Goal: Task Accomplishment & Management: Manage account settings

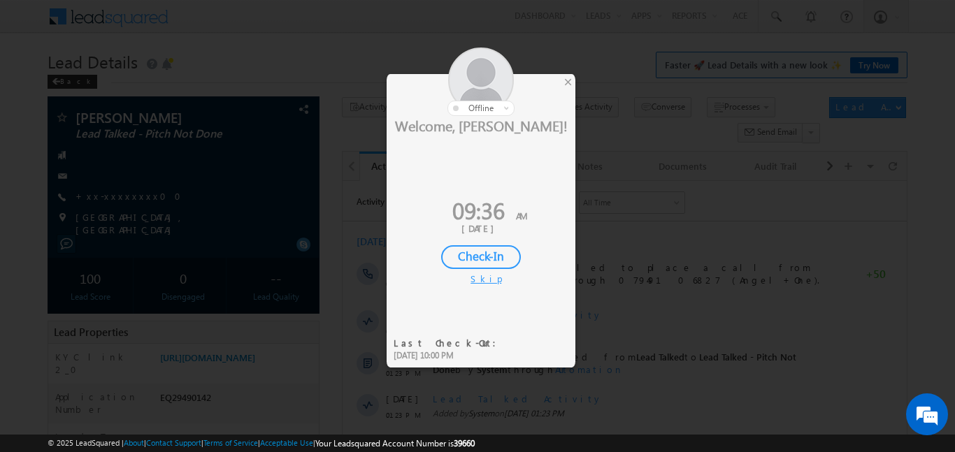
click at [469, 256] on div "Check-In" at bounding box center [481, 257] width 80 height 24
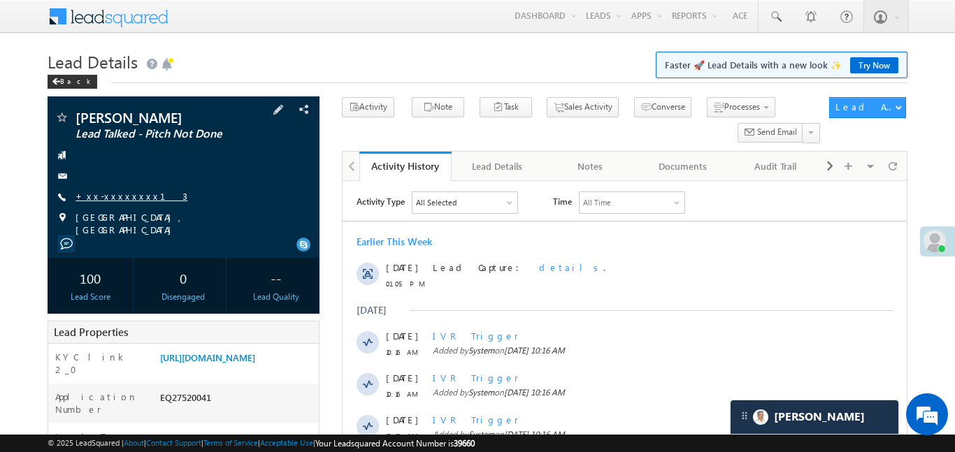
click at [111, 199] on link "+xx-xxxxxxxx13" at bounding box center [132, 196] width 112 height 12
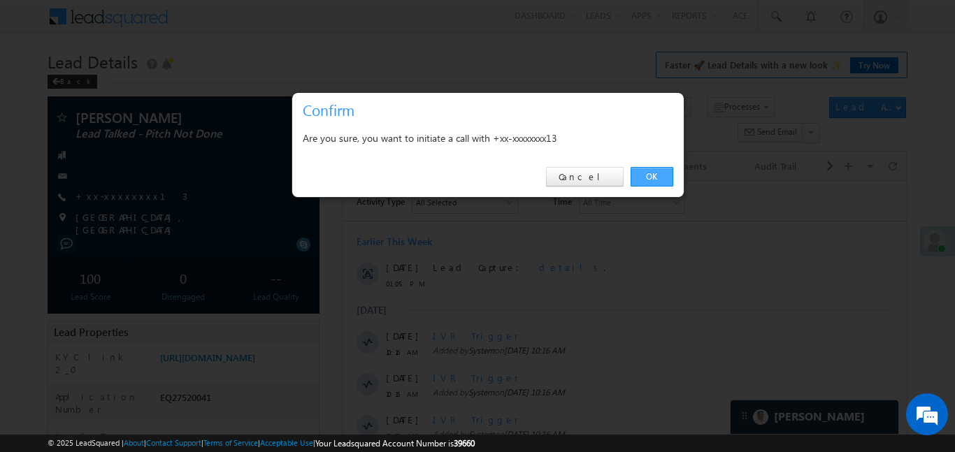
click at [663, 177] on link "OK" at bounding box center [652, 177] width 43 height 20
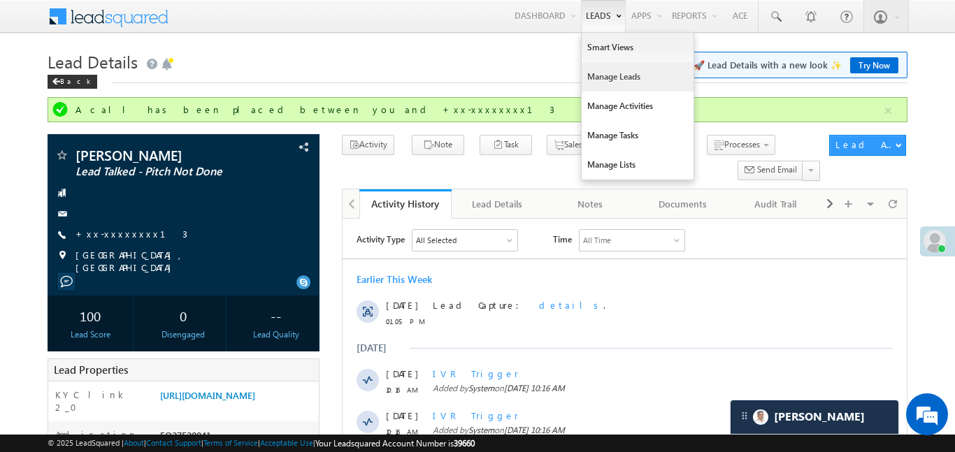
click at [625, 80] on link "Manage Leads" at bounding box center [638, 76] width 112 height 29
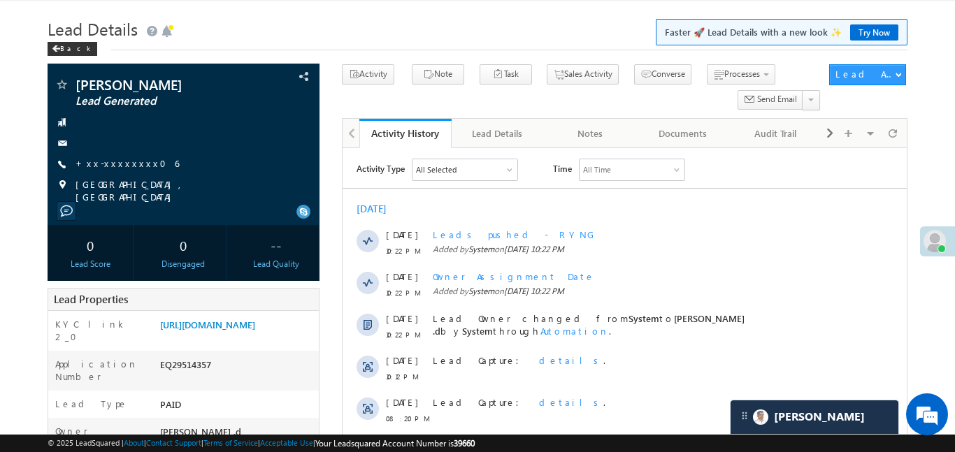
scroll to position [192, 0]
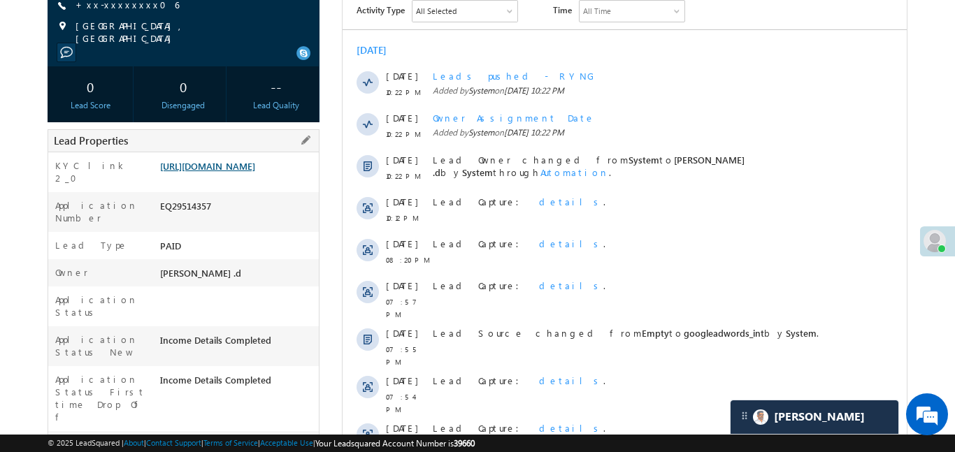
click at [208, 172] on link "https://angelbroking1-pk3em7sa.customui-test.leadsquared.com?leadId=cc9188e2-07…" at bounding box center [207, 166] width 95 height 12
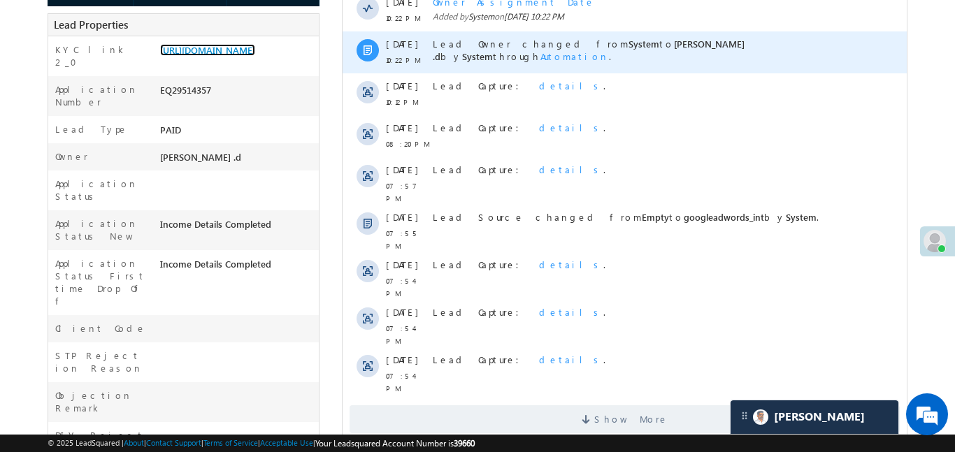
scroll to position [439, 0]
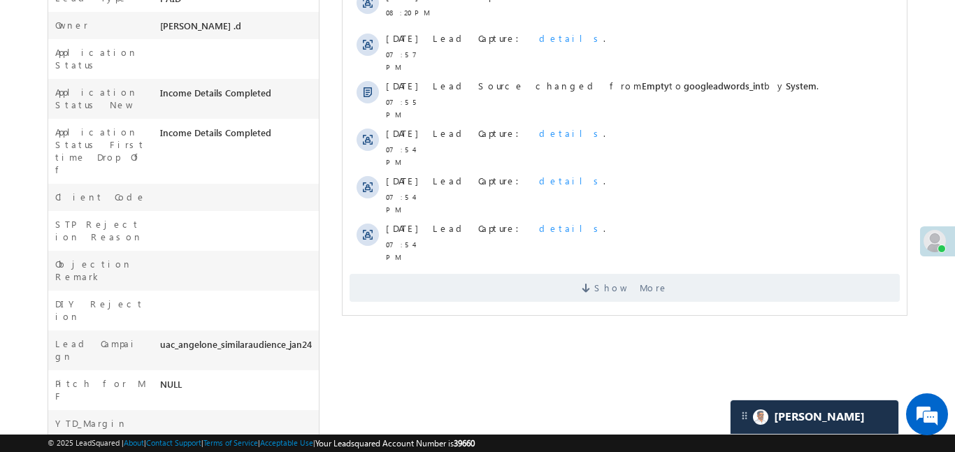
click at [626, 280] on div "Activity Type All Selected Select All Sales Activities 1 Sales Activity Email A…" at bounding box center [624, 27] width 564 height 564
click at [656, 274] on span "Show More" at bounding box center [624, 288] width 550 height 28
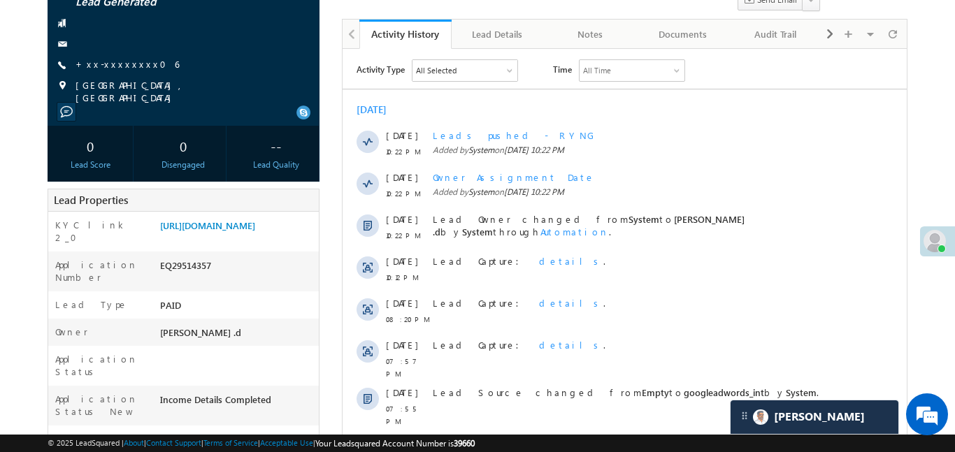
scroll to position [130, 0]
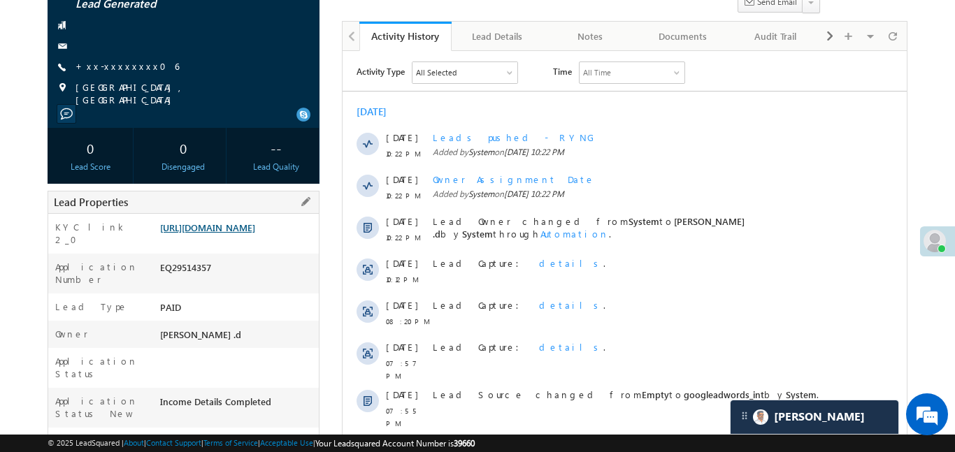
click at [255, 227] on link "https://angelbroking1-pk3em7sa.customui-test.leadsquared.com?leadId=cc9188e2-07…" at bounding box center [207, 228] width 95 height 12
click at [108, 60] on link "+xx-xxxxxxxx06" at bounding box center [127, 66] width 103 height 12
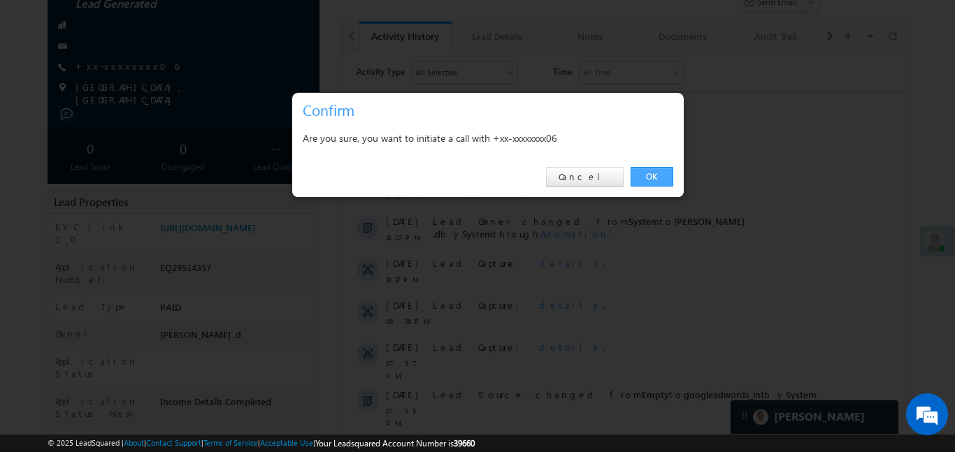
click at [663, 174] on link "OK" at bounding box center [652, 177] width 43 height 20
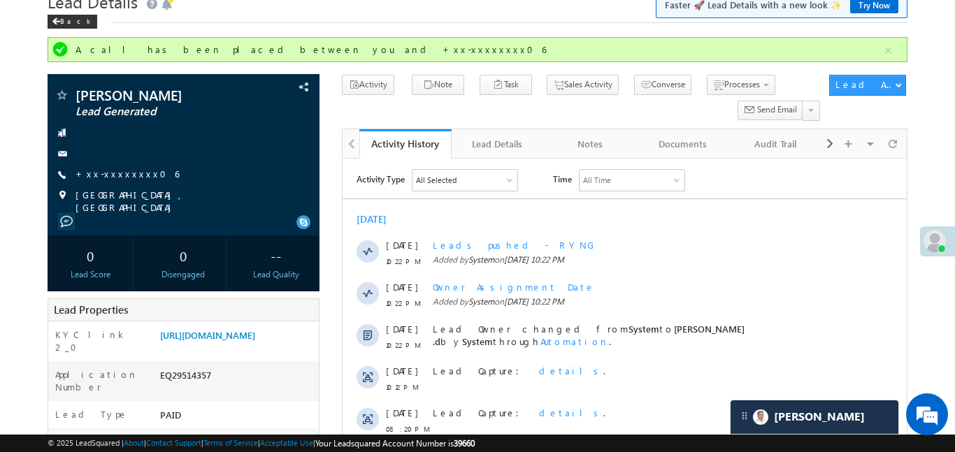
scroll to position [59, 0]
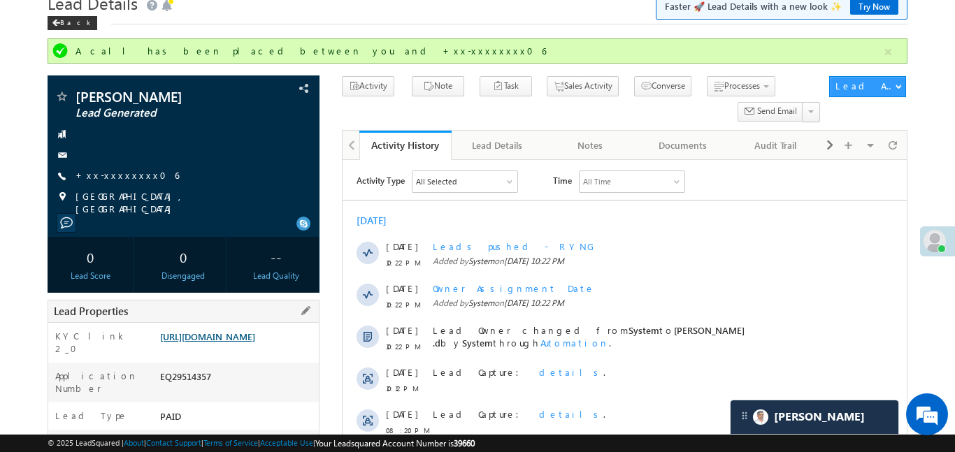
click at [255, 343] on link "https://angelbroking1-pk3em7sa.customui-test.leadsquared.com?leadId=cc9188e2-07…" at bounding box center [207, 337] width 95 height 12
click at [241, 336] on link "https://angelbroking1-pk3em7sa.customui-test.leadsquared.com?leadId=cc9188e2-07…" at bounding box center [207, 337] width 95 height 12
click at [113, 178] on link "+xx-xxxxxxxx06" at bounding box center [127, 175] width 103 height 12
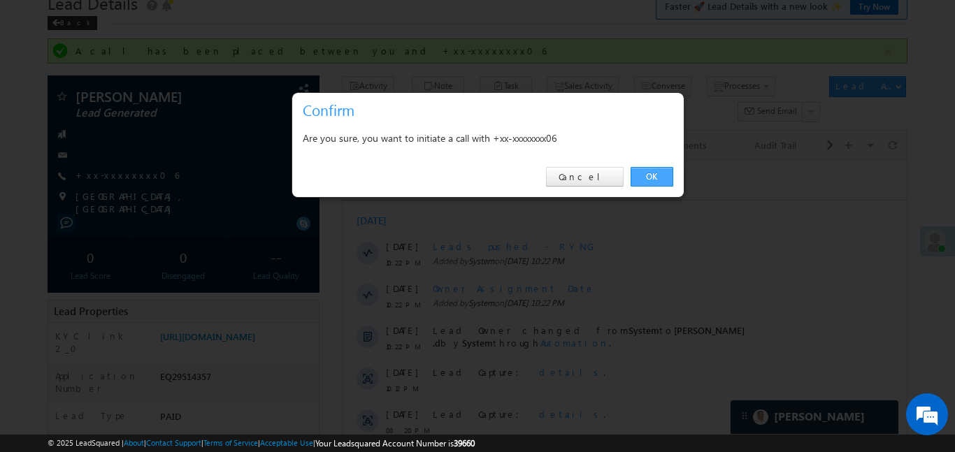
click at [645, 176] on link "OK" at bounding box center [652, 177] width 43 height 20
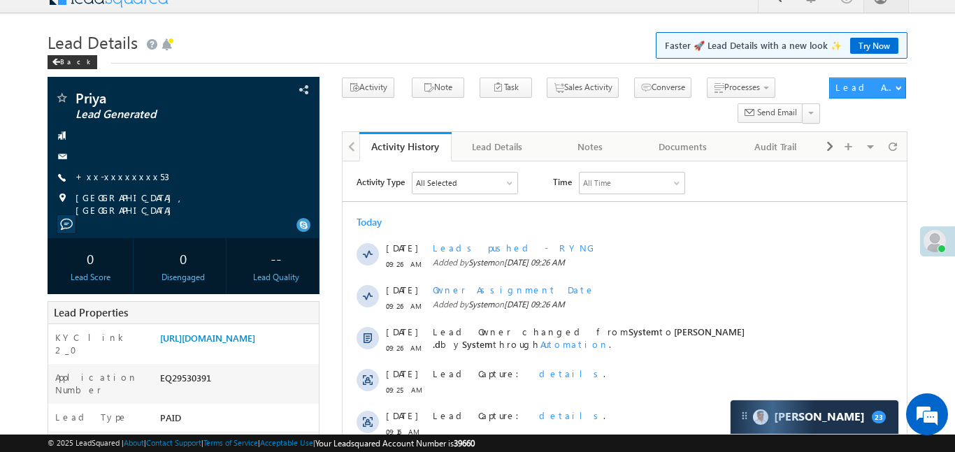
scroll to position [22, 0]
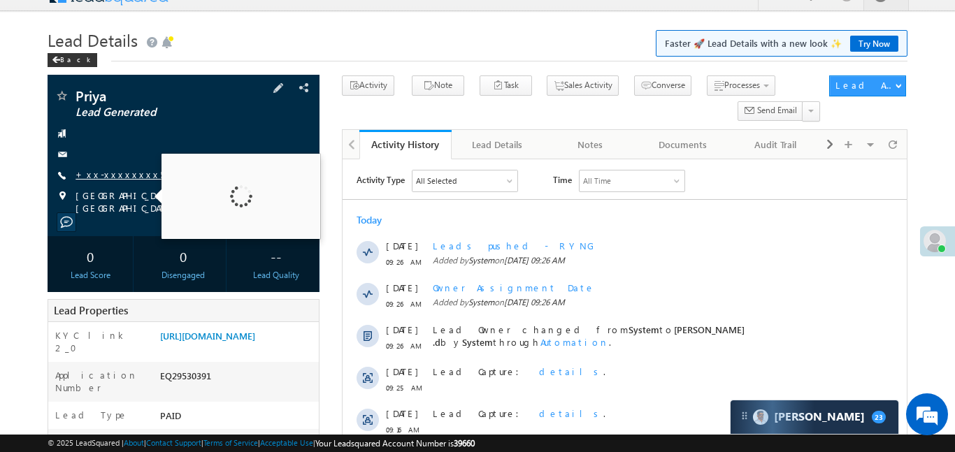
click at [117, 173] on link "+xx-xxxxxxxx53" at bounding box center [123, 175] width 94 height 12
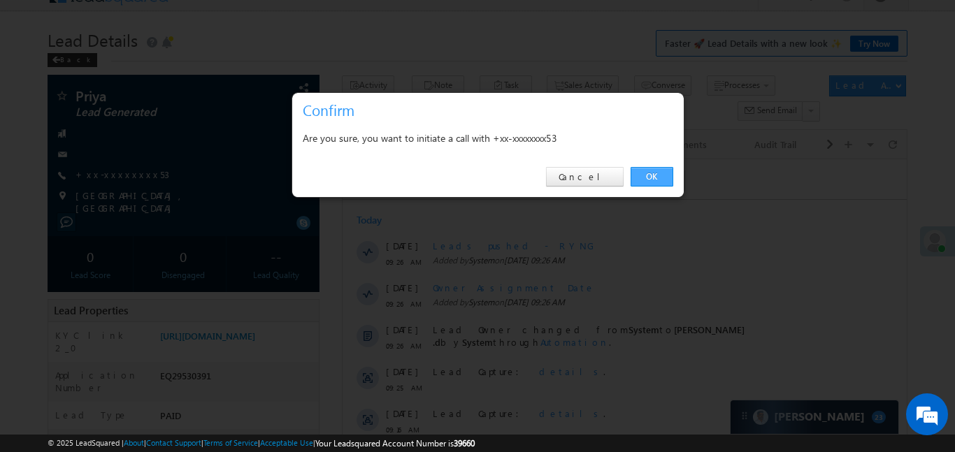
click at [654, 178] on link "OK" at bounding box center [652, 177] width 43 height 20
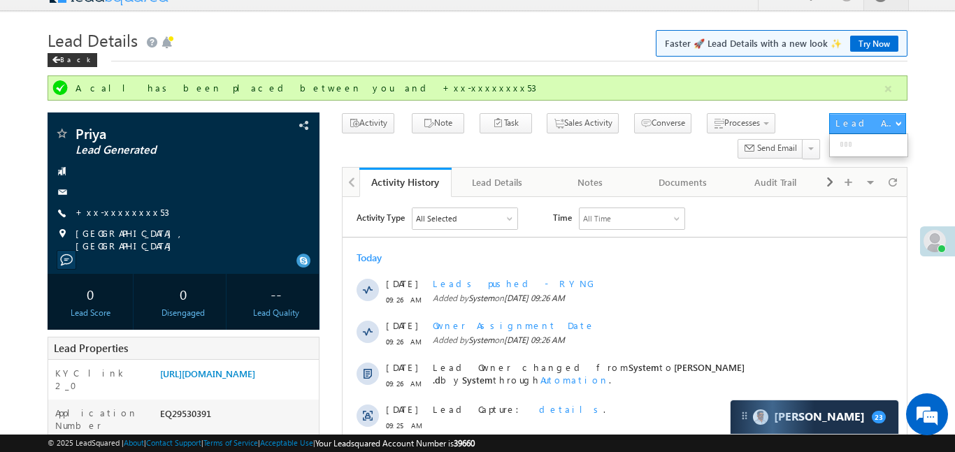
click at [884, 96] on button "button" at bounding box center [888, 88] width 17 height 17
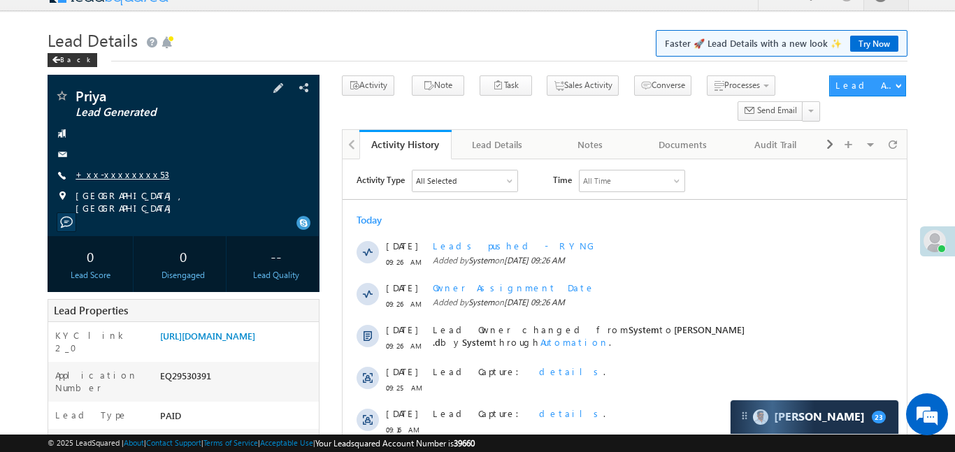
click at [133, 177] on link "+xx-xxxxxxxx53" at bounding box center [123, 175] width 94 height 12
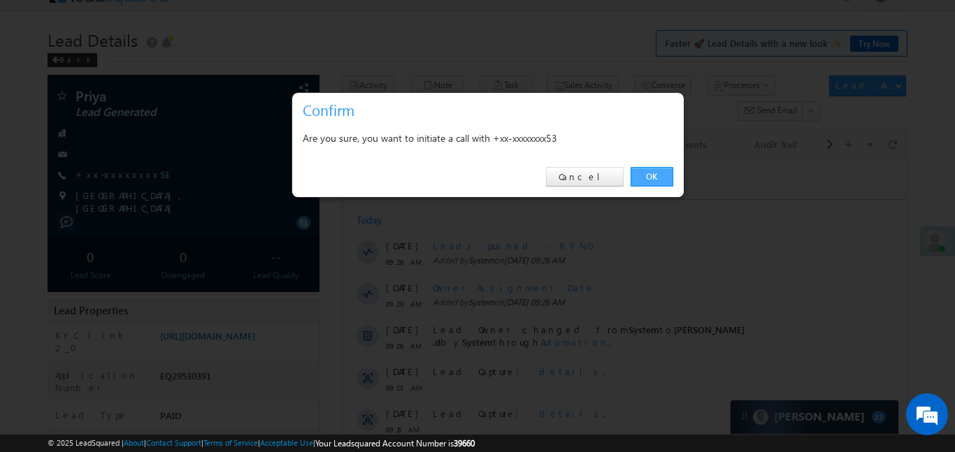
drag, startPoint x: 654, startPoint y: 175, endPoint x: 311, endPoint y: 13, distance: 378.8
click at [654, 175] on link "OK" at bounding box center [652, 177] width 43 height 20
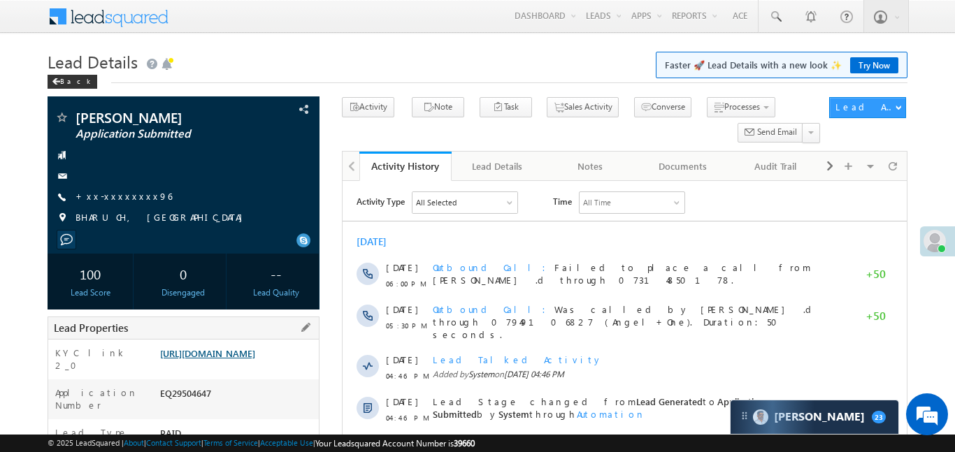
click at [233, 359] on link "[URL][DOMAIN_NAME]" at bounding box center [207, 354] width 95 height 12
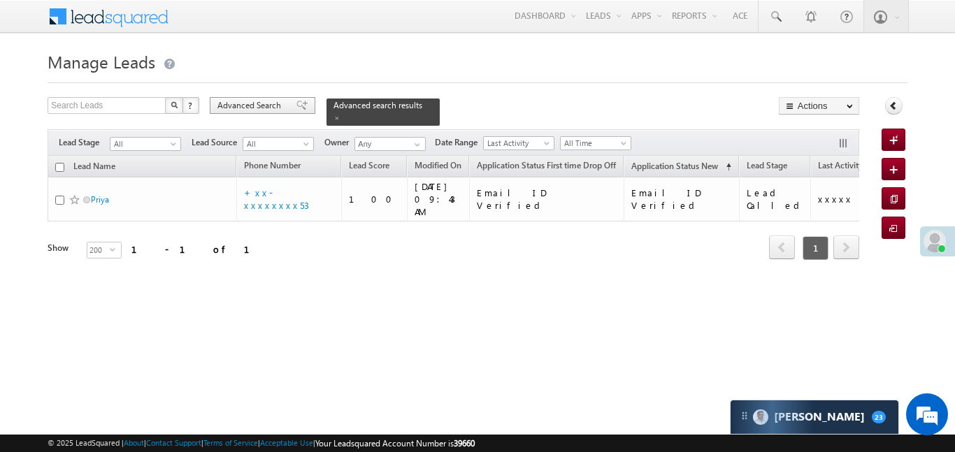
click at [255, 106] on span "Advanced Search" at bounding box center [251, 105] width 68 height 13
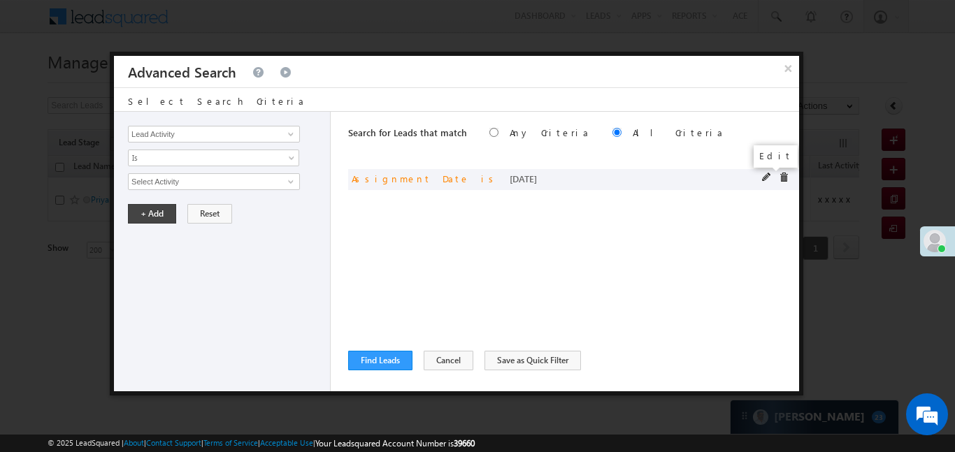
click at [762, 180] on span at bounding box center [767, 178] width 10 height 10
click at [209, 176] on span "Today" at bounding box center [205, 181] width 152 height 13
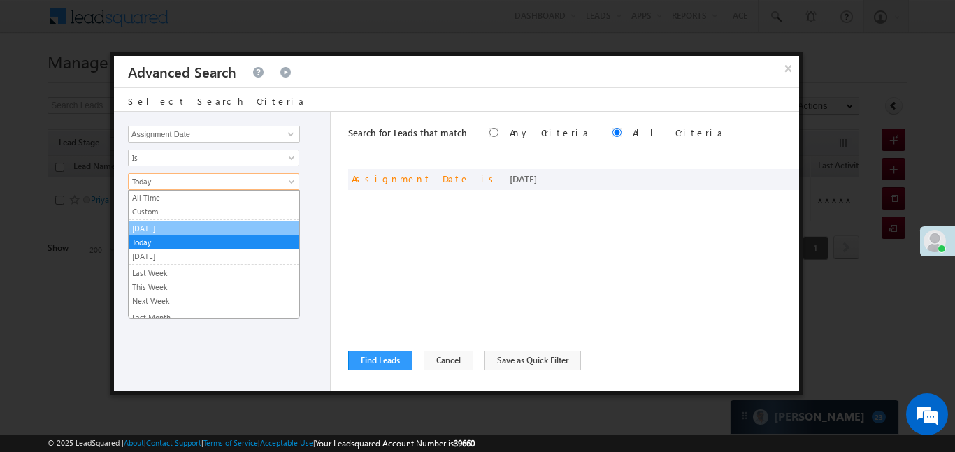
click at [169, 226] on link "[DATE]" at bounding box center [214, 228] width 171 height 13
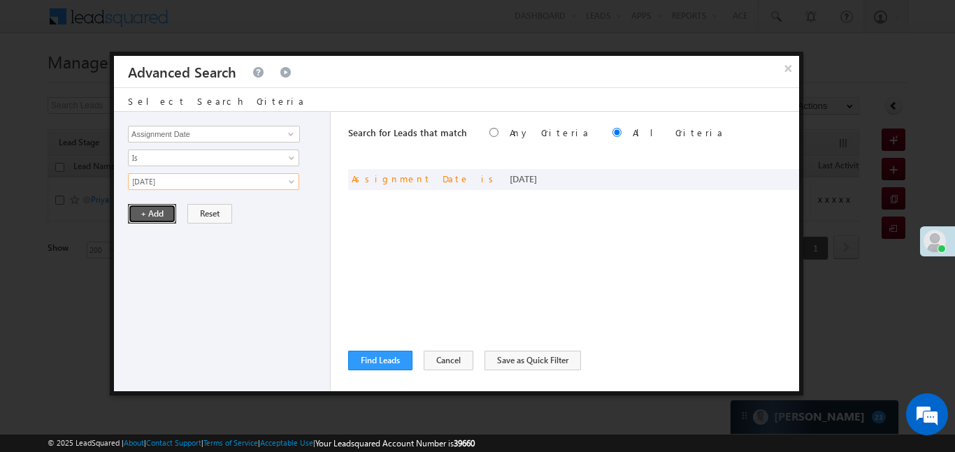
click at [154, 212] on button "+ Add" at bounding box center [152, 214] width 48 height 20
click at [366, 357] on button "Find Leads" at bounding box center [380, 361] width 64 height 20
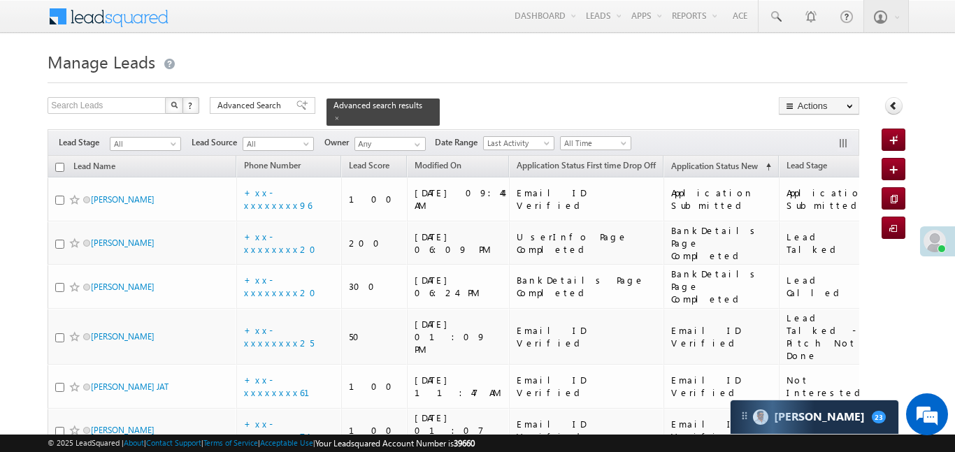
click at [60, 163] on input "checkbox" at bounding box center [59, 167] width 9 height 9
checkbox input "true"
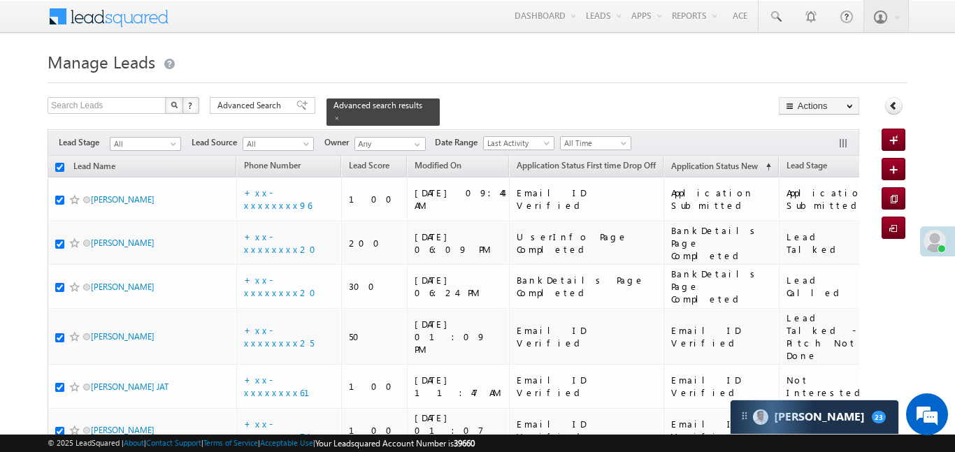
checkbox input "true"
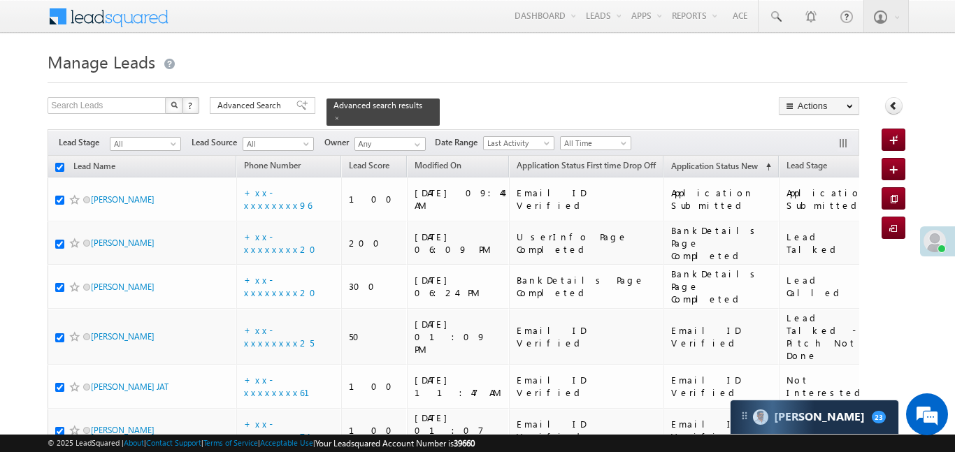
checkbox input "true"
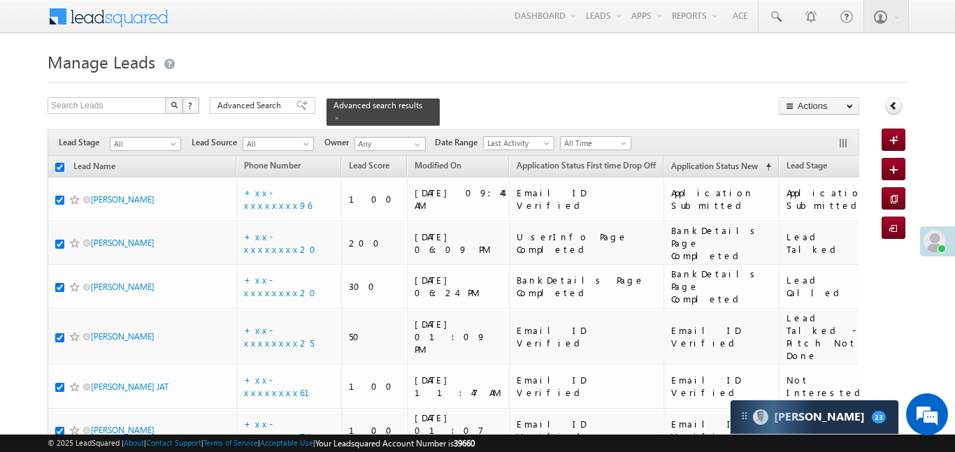
checkbox input "true"
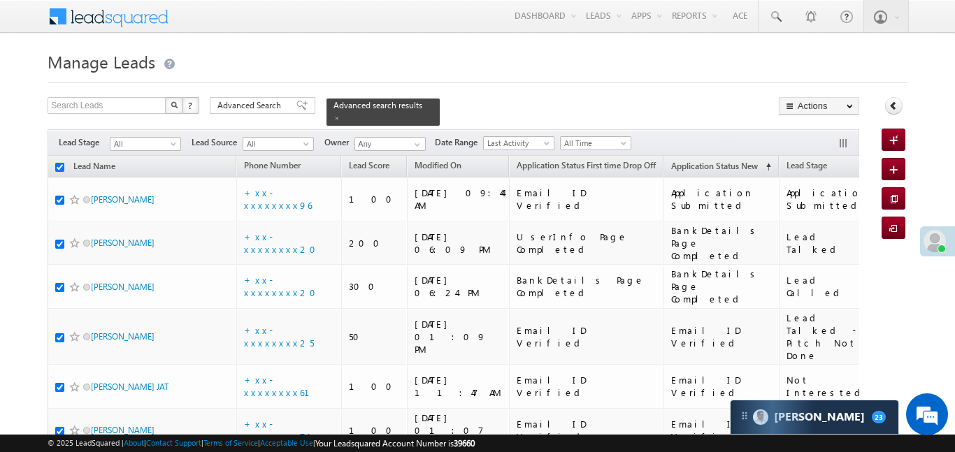
checkbox input "true"
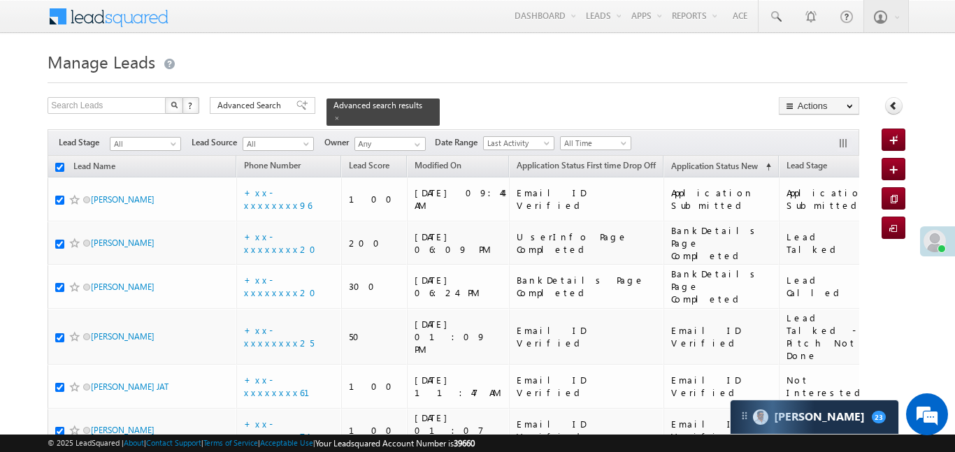
checkbox input "true"
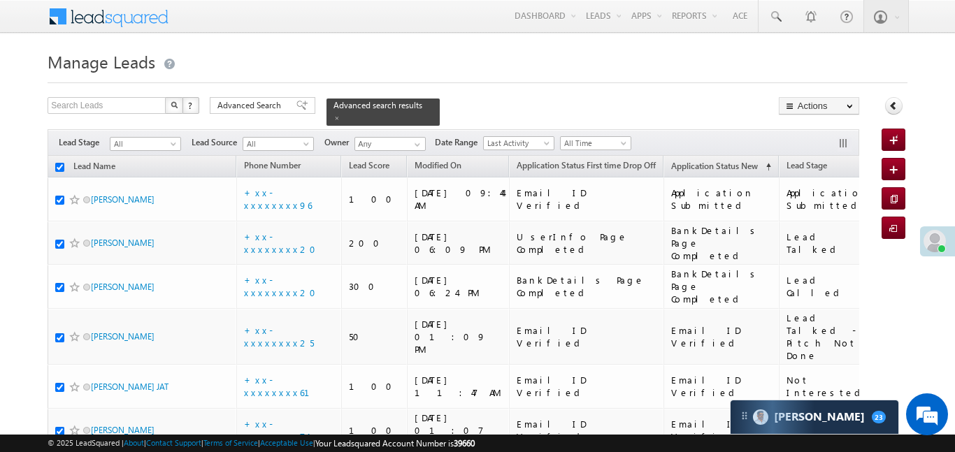
checkbox input "true"
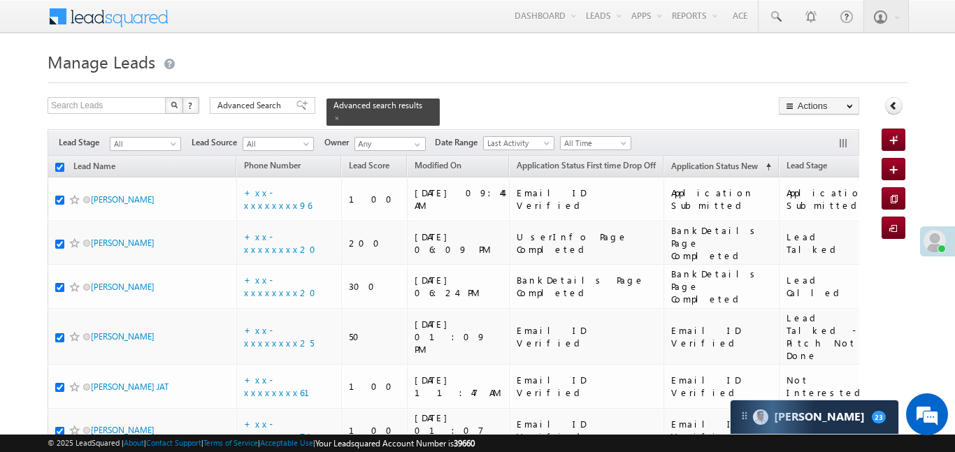
checkbox input "true"
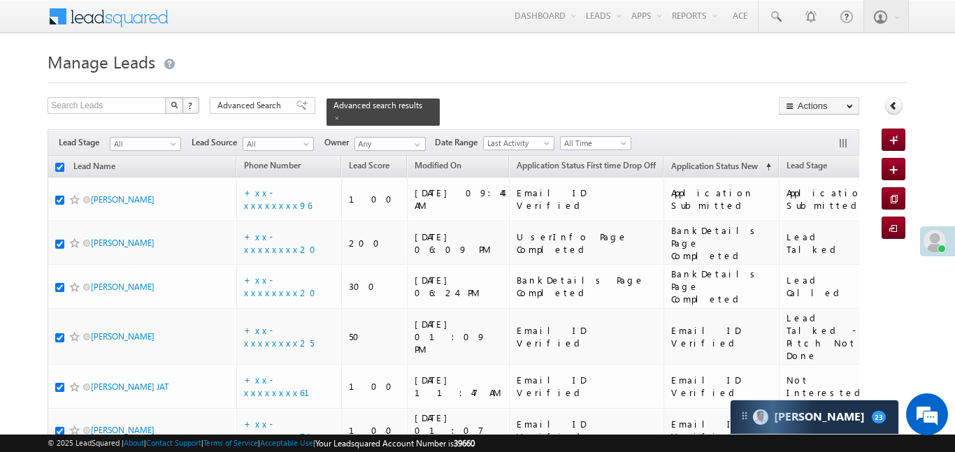
checkbox input "true"
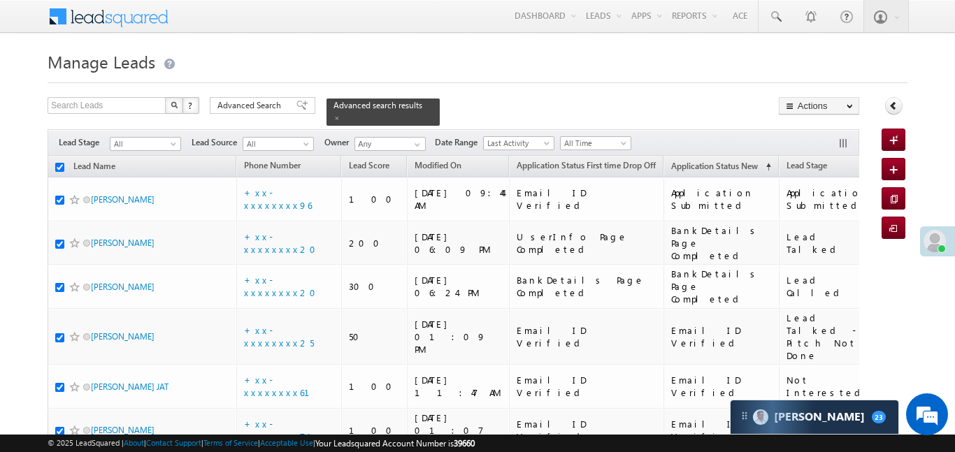
checkbox input "true"
click at [842, 138] on button "button" at bounding box center [845, 145] width 14 height 14
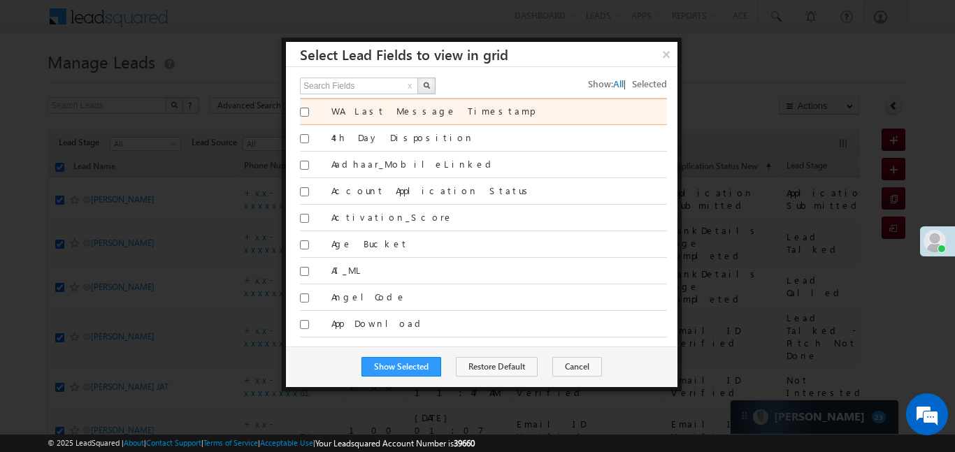
scroll to position [7, 0]
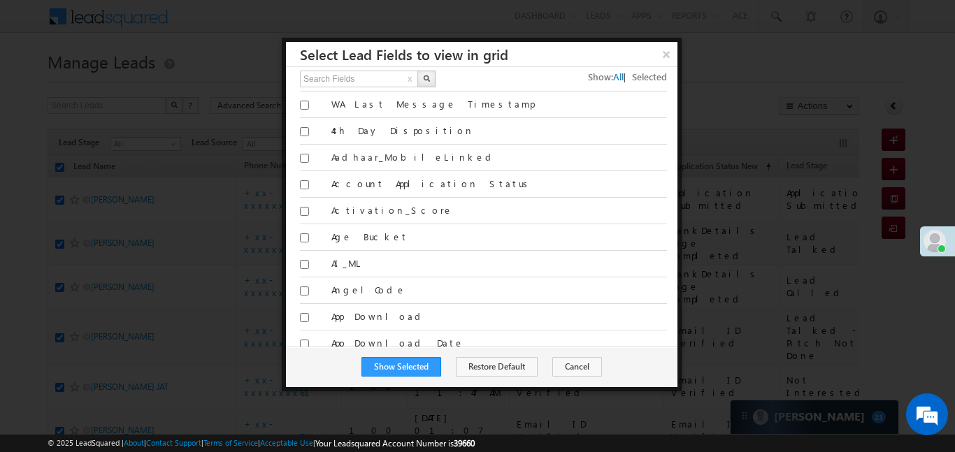
click at [805, 44] on div at bounding box center [477, 226] width 955 height 452
click at [663, 59] on button "×" at bounding box center [665, 54] width 23 height 24
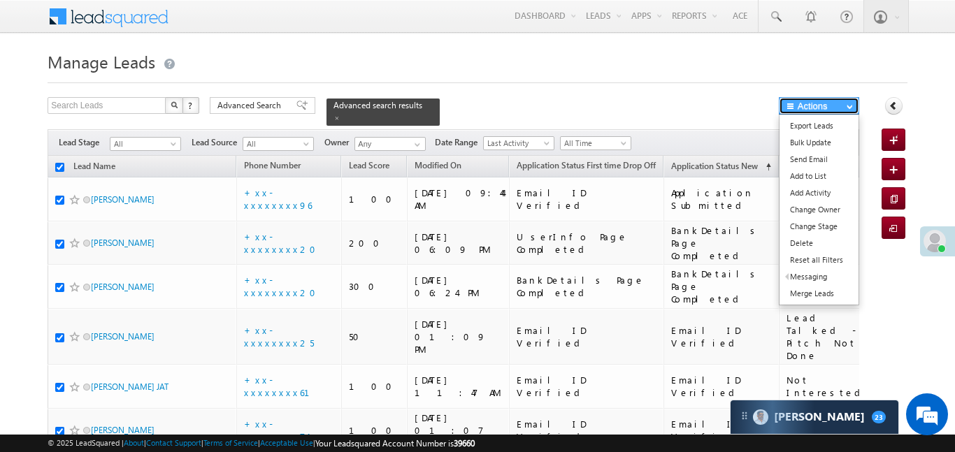
click at [840, 107] on button "Actions" at bounding box center [819, 105] width 80 height 17
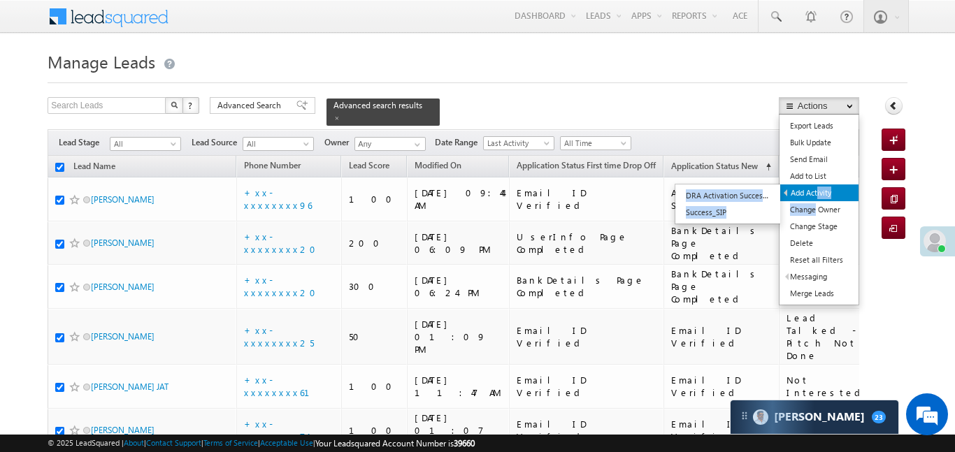
drag, startPoint x: 816, startPoint y: 210, endPoint x: 817, endPoint y: 192, distance: 17.5
click at [817, 192] on ul "Export Leads Bulk Update Send Email Add to List Add Activity DRA Activation Suc…" at bounding box center [819, 210] width 80 height 192
click at [817, 192] on link "Add Activity" at bounding box center [819, 193] width 78 height 17
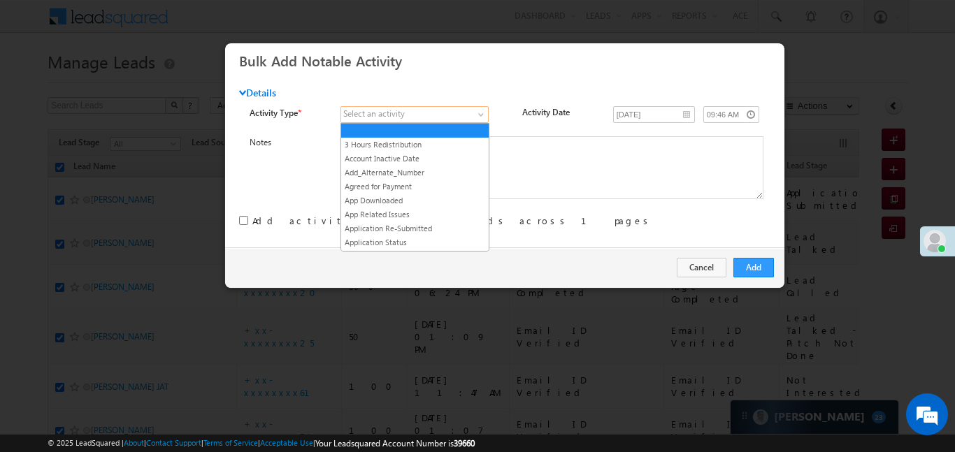
click at [454, 113] on span at bounding box center [407, 114] width 132 height 13
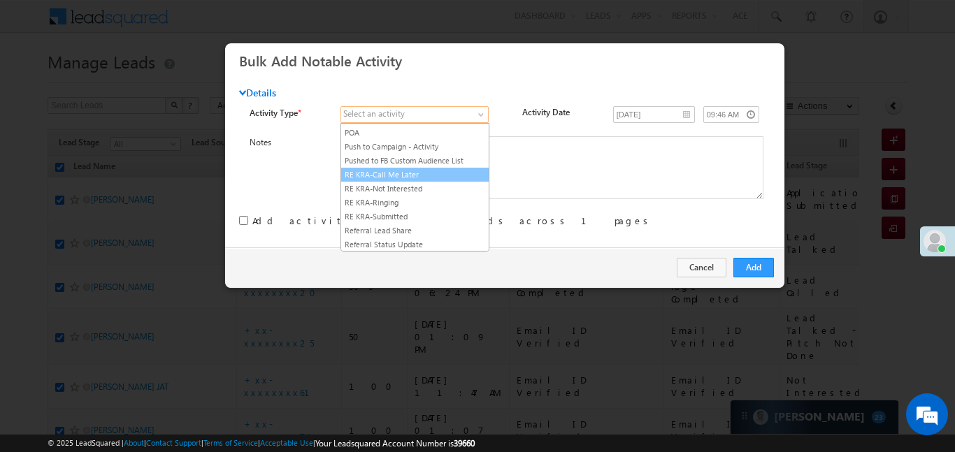
scroll to position [1786, 0]
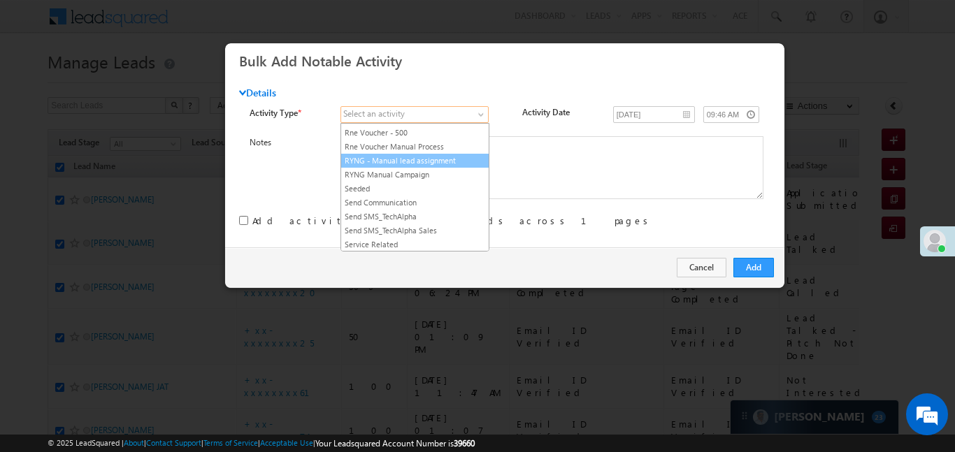
click at [426, 167] on link "RYNG - Manual lead assignment" at bounding box center [415, 161] width 148 height 13
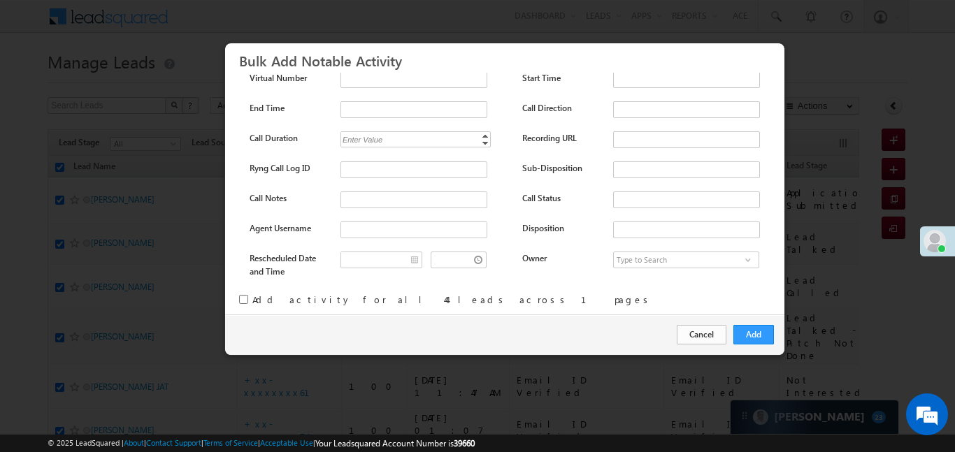
scroll to position [185, 0]
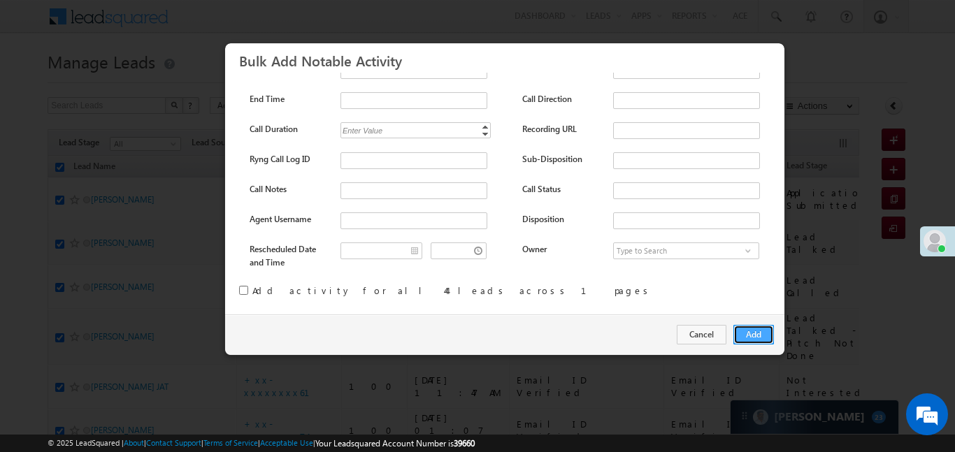
click at [740, 339] on button "Add" at bounding box center [753, 335] width 41 height 20
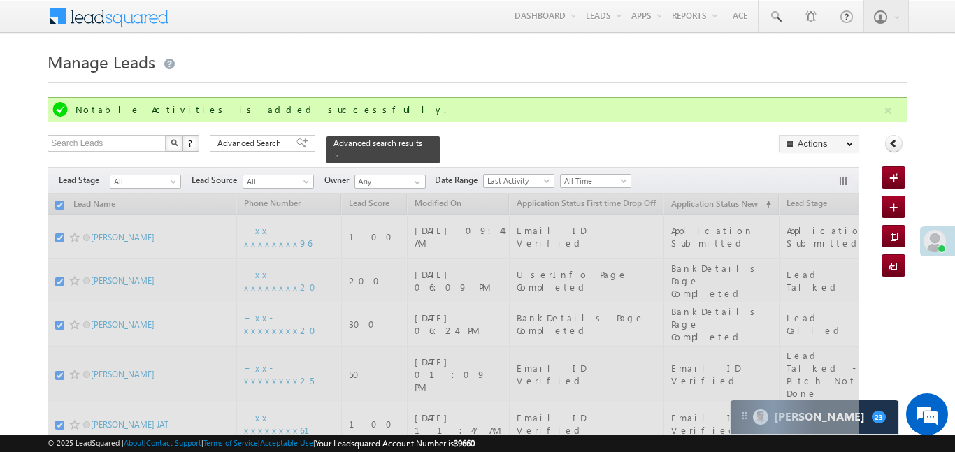
checkbox input "false"
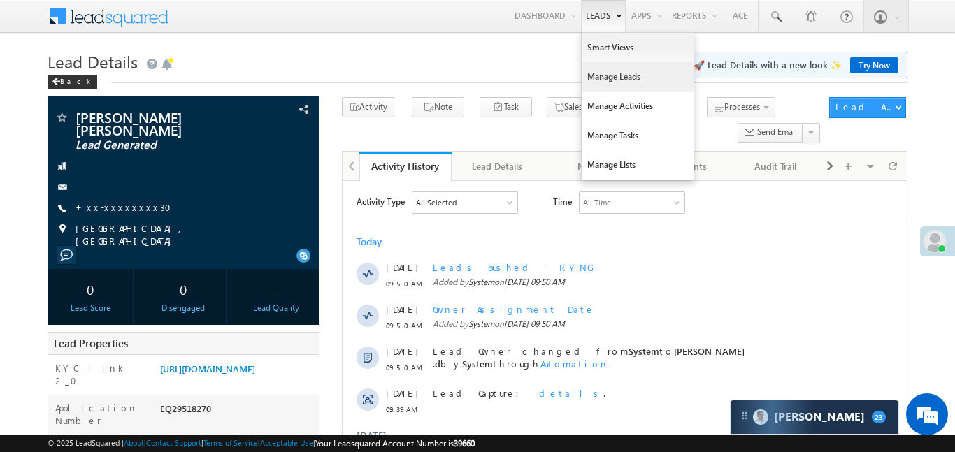
click at [622, 87] on link "Manage Leads" at bounding box center [638, 76] width 112 height 29
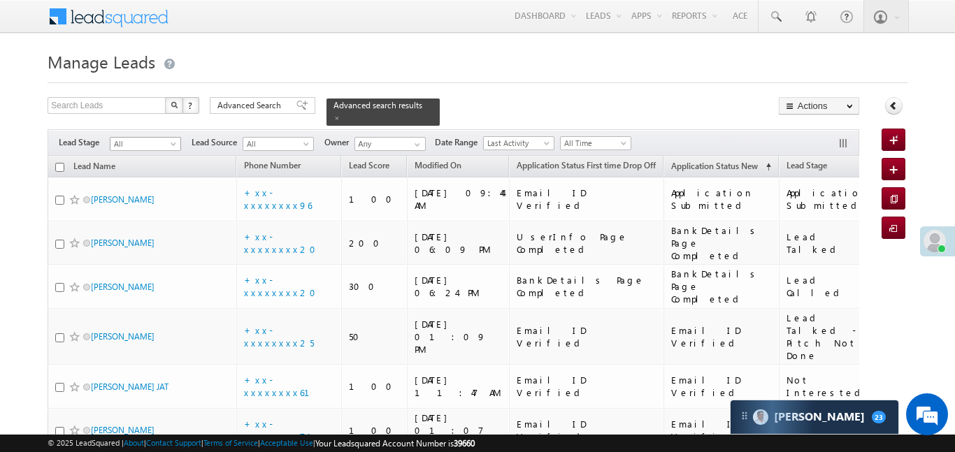
drag, startPoint x: 162, startPoint y: 131, endPoint x: 170, endPoint y: 125, distance: 10.1
click at [170, 129] on div "Filters Lead Stage All All Lead Source All All Owner Any Any Date Range Go maxd…" at bounding box center [453, 142] width 811 height 27
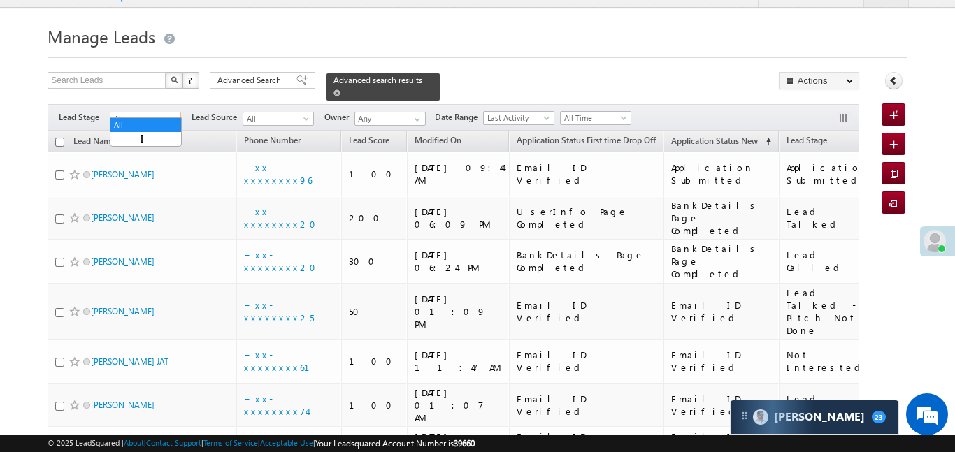
scroll to position [30, 0]
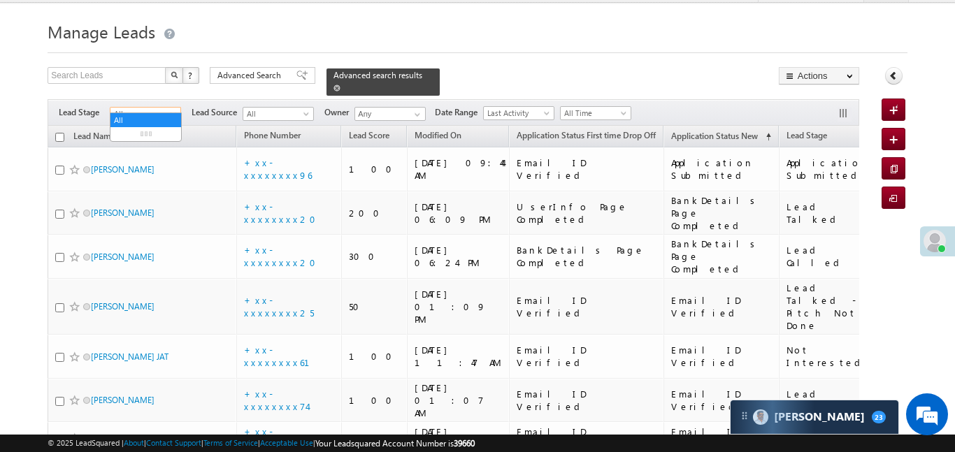
click at [416, 83] on div "Advanced Search Advanced Search Advanced search results" at bounding box center [325, 81] width 230 height 29
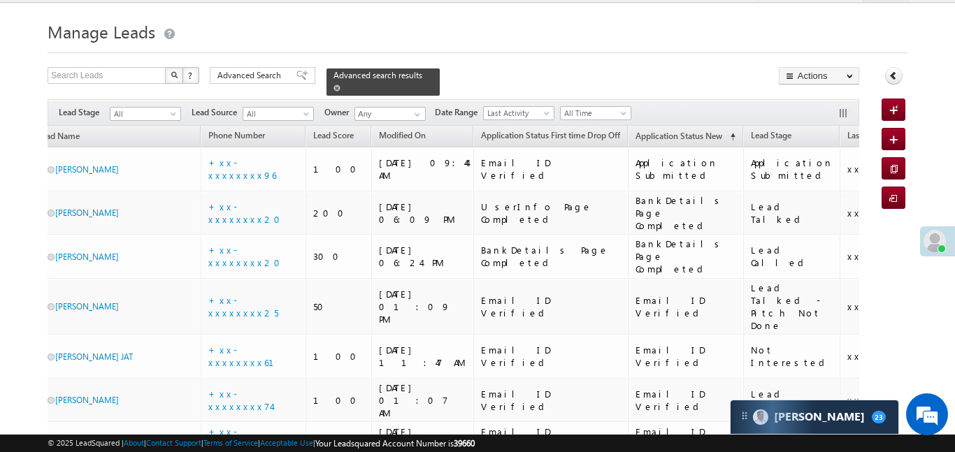
click at [341, 85] on span at bounding box center [337, 88] width 7 height 7
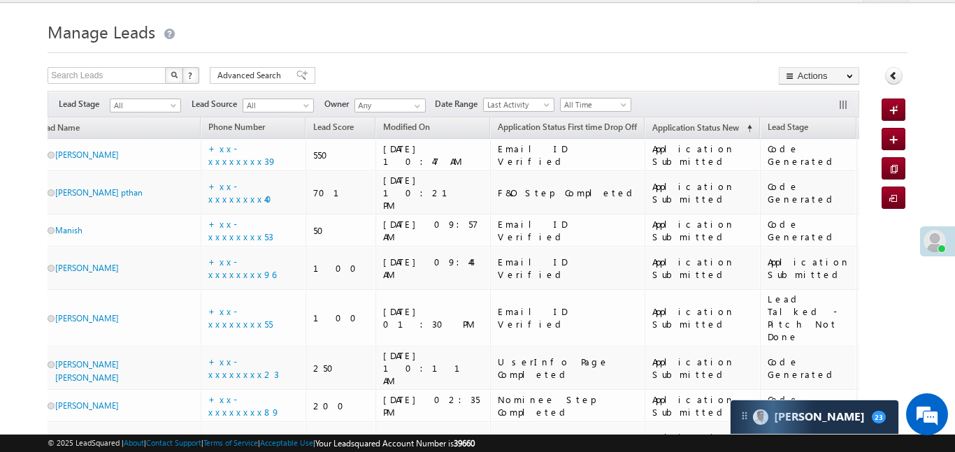
click at [128, 102] on span "All" at bounding box center [143, 105] width 66 height 13
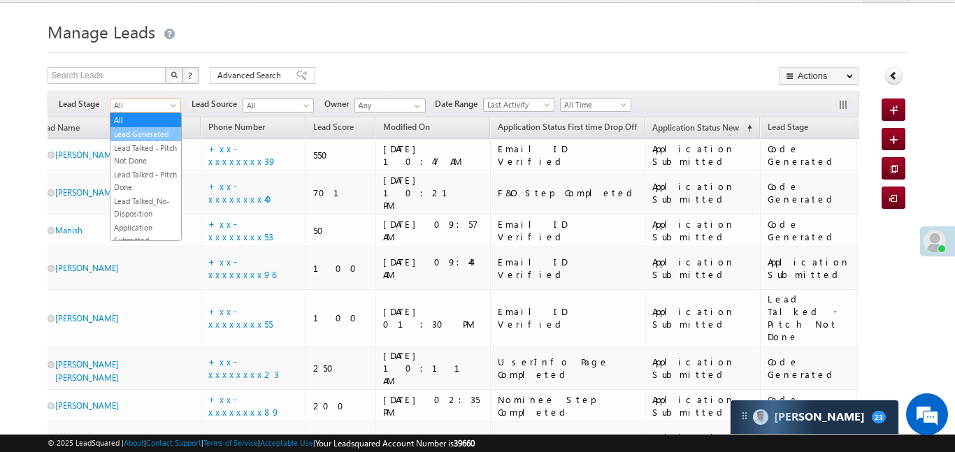
click at [143, 129] on link "Lead Generated" at bounding box center [145, 134] width 71 height 13
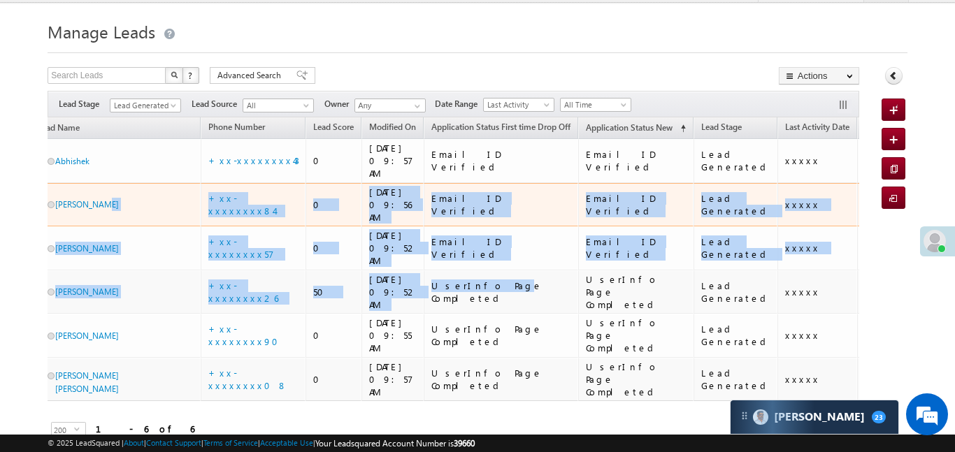
scroll to position [0, 0]
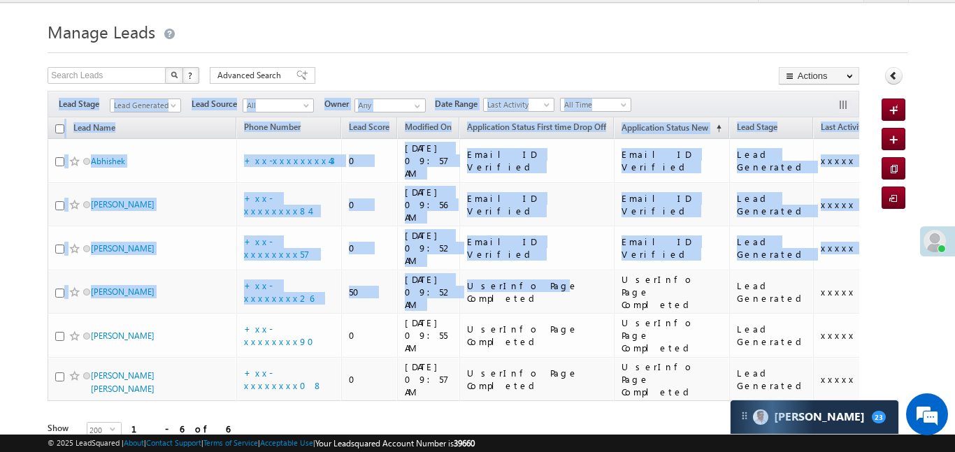
drag, startPoint x: 482, startPoint y: 250, endPoint x: 0, endPoint y: 103, distance: 503.6
click at [0, 103] on body "Menu [PERSON_NAME] .d Aakan sha.D @ange lbrok ing.c om" at bounding box center [477, 224] width 955 height 509
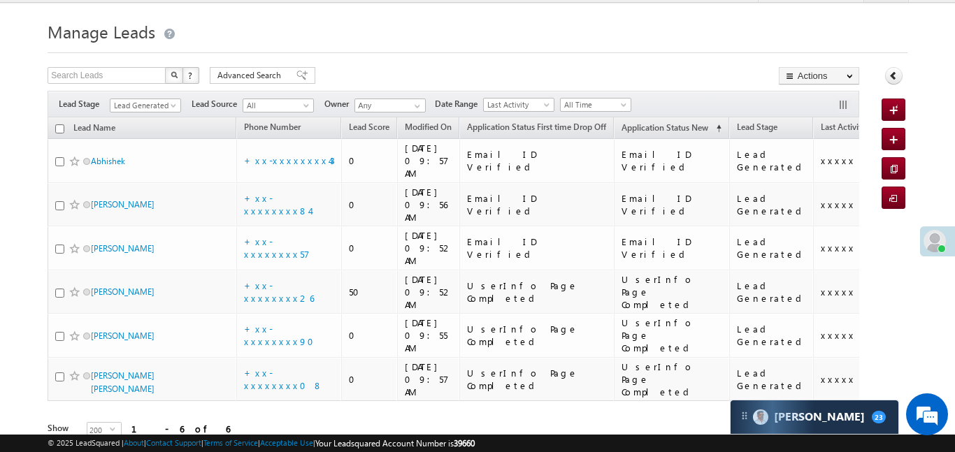
click at [436, 55] on form "Manage Leads Quick Add Lead Search Leads X ? 6 results found Advanced Search Ad…" at bounding box center [477, 248] width 859 height 462
